Goal: Navigation & Orientation: Go to known website

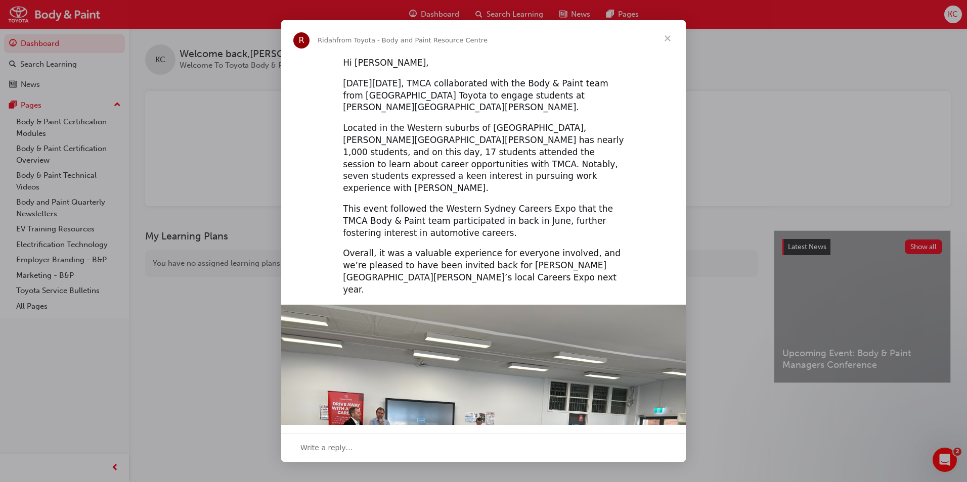
click at [666, 39] on span "Close" at bounding box center [667, 38] width 36 height 36
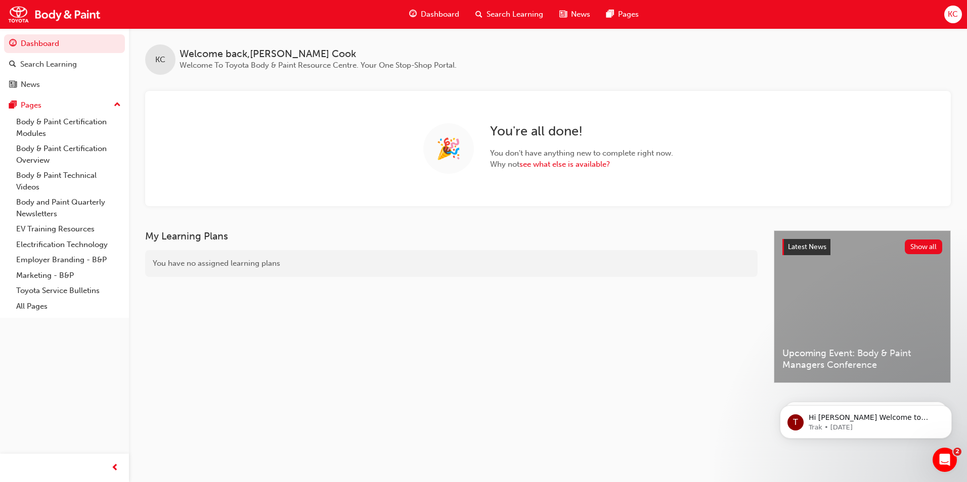
click at [958, 13] on span "KC" at bounding box center [953, 15] width 10 height 12
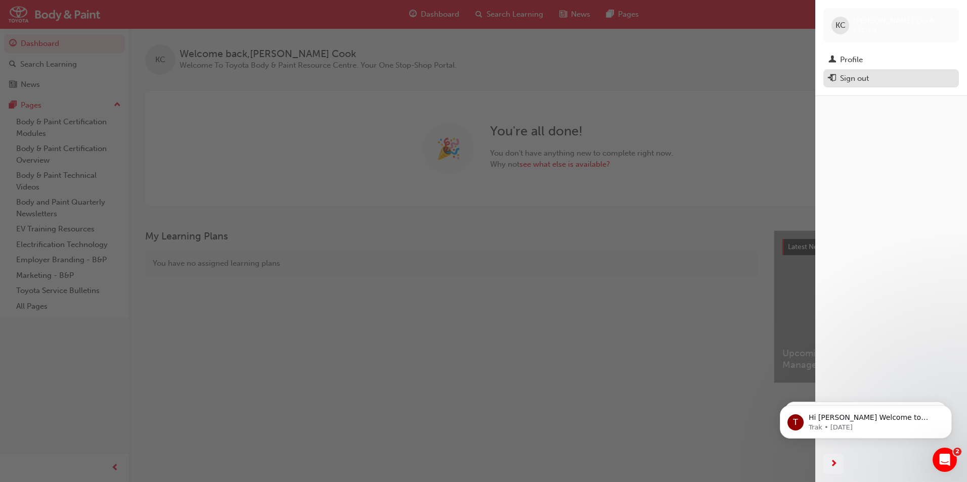
click at [853, 78] on div "Sign out" at bounding box center [854, 79] width 29 height 12
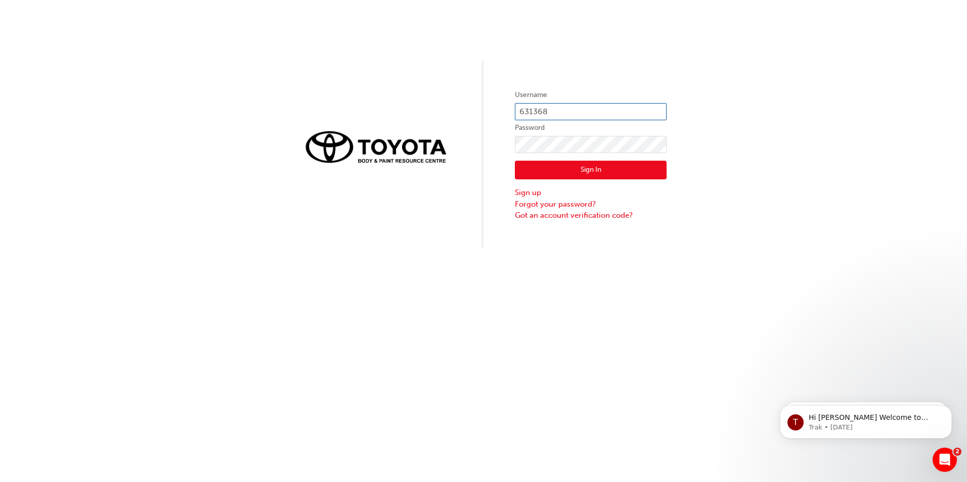
drag, startPoint x: 569, startPoint y: 109, endPoint x: 514, endPoint y: 106, distance: 55.2
click at [514, 106] on div "Username 631368 Password Sign In Sign up Forgot your password? Got an account v…" at bounding box center [483, 124] width 967 height 248
type input "550270"
click at [370, 147] on div "Username 550270 Password Sign In Sign up Forgot your password? Got an account v…" at bounding box center [483, 124] width 967 height 248
click button "Sign In" at bounding box center [591, 170] width 152 height 19
